Goal: Task Accomplishment & Management: Use online tool/utility

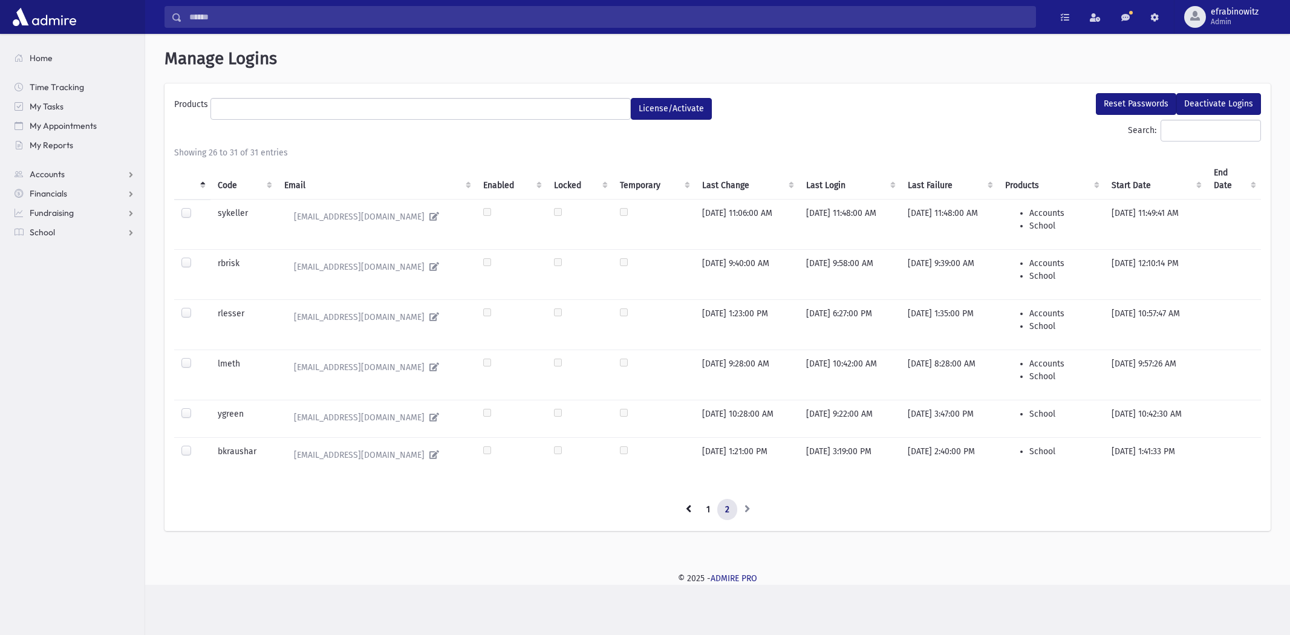
select select
click at [73, 177] on link "Accounts" at bounding box center [75, 173] width 140 height 19
click at [37, 270] on span "School" at bounding box center [42, 270] width 25 height 11
click at [50, 274] on span "Attendance" at bounding box center [58, 270] width 45 height 11
click at [52, 287] on span "Entry" at bounding box center [56, 290] width 21 height 11
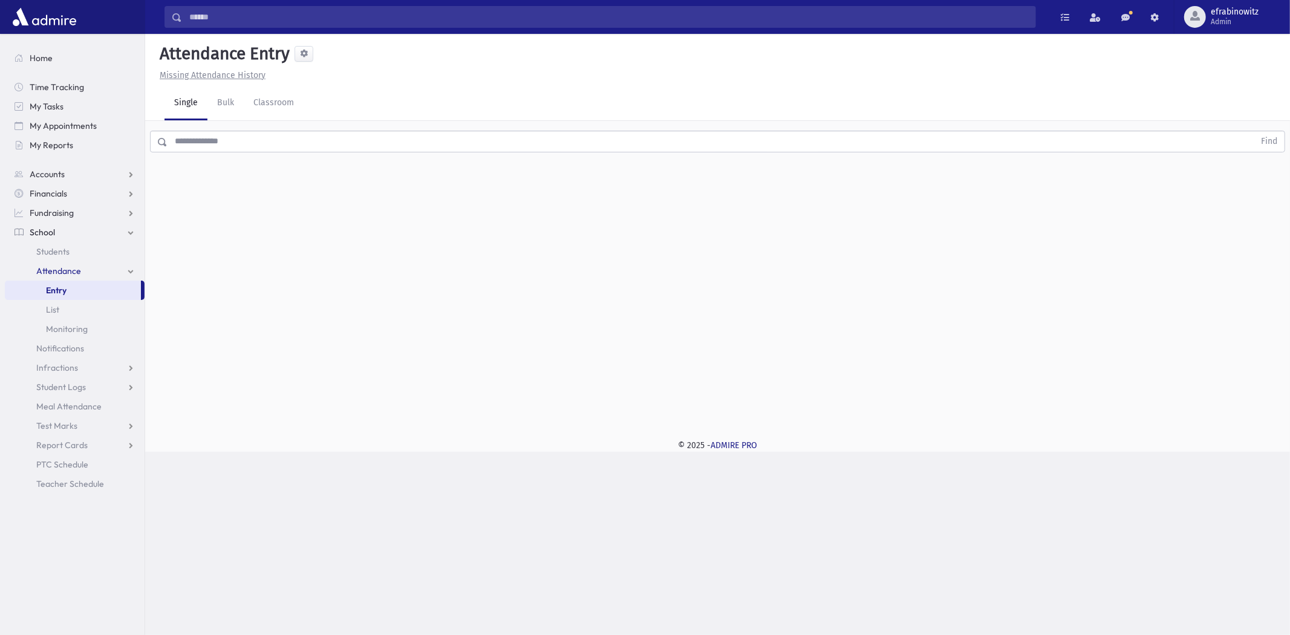
click at [273, 134] on input "text" at bounding box center [710, 142] width 1087 height 22
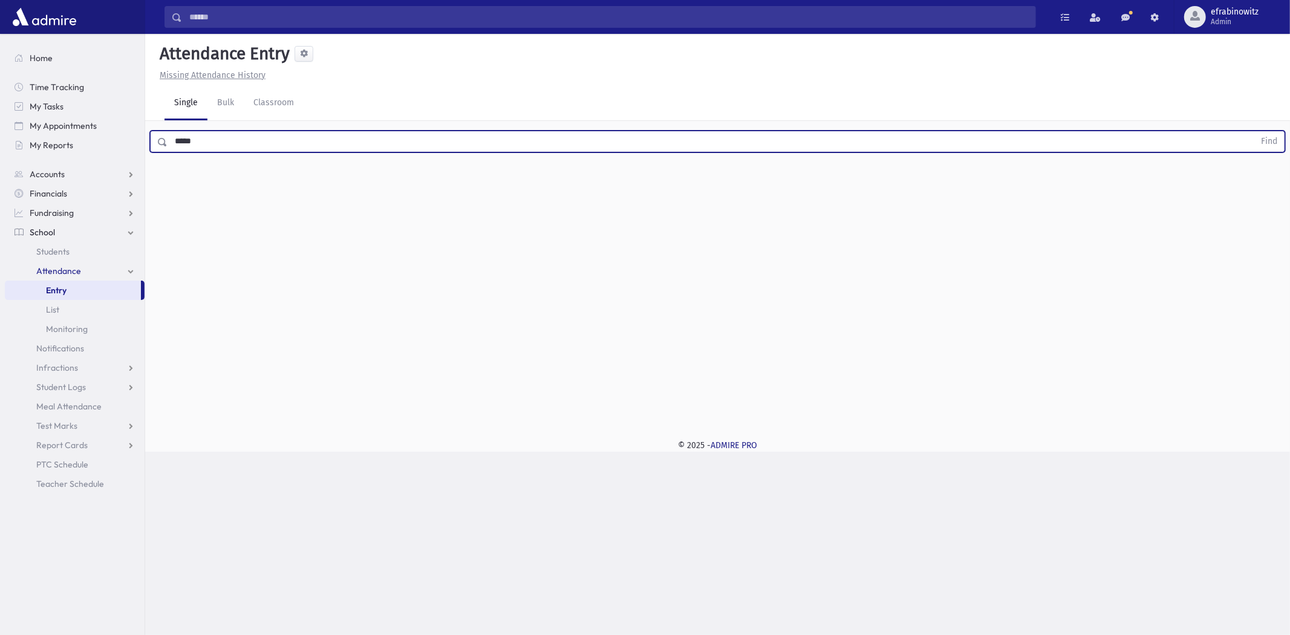
click at [1254, 131] on button "Find" at bounding box center [1269, 141] width 31 height 21
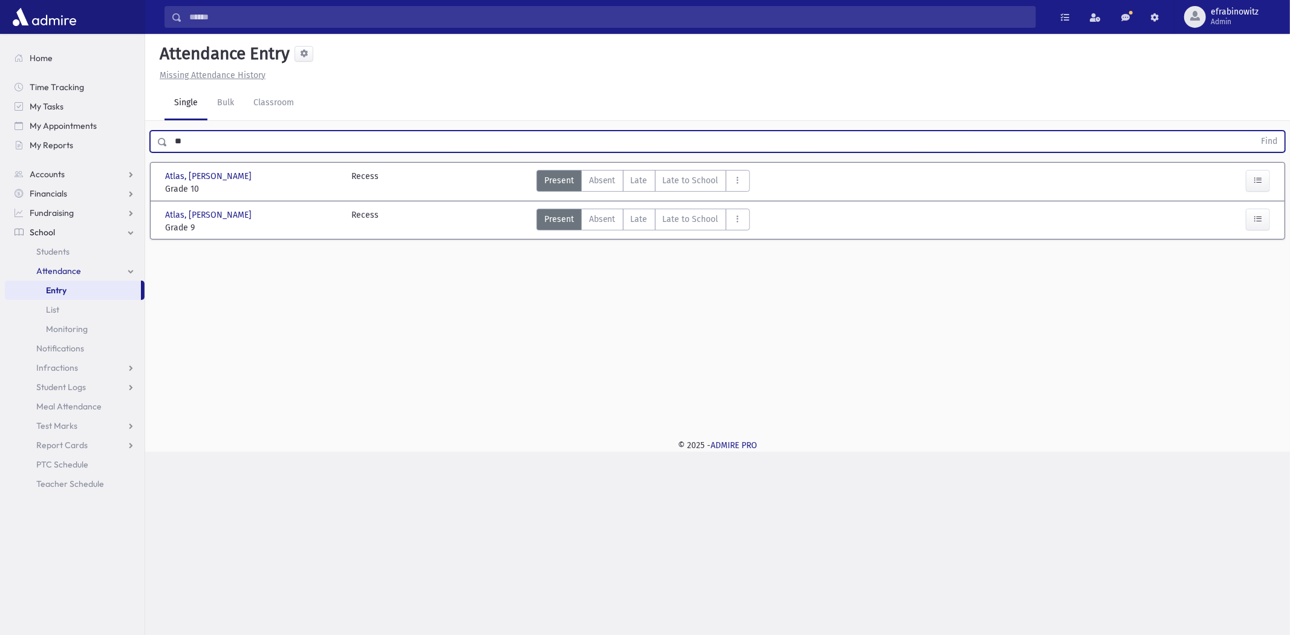
type input "*"
type input "********"
click at [1254, 131] on button "Find" at bounding box center [1269, 141] width 31 height 21
